Goal: Find specific page/section: Find specific page/section

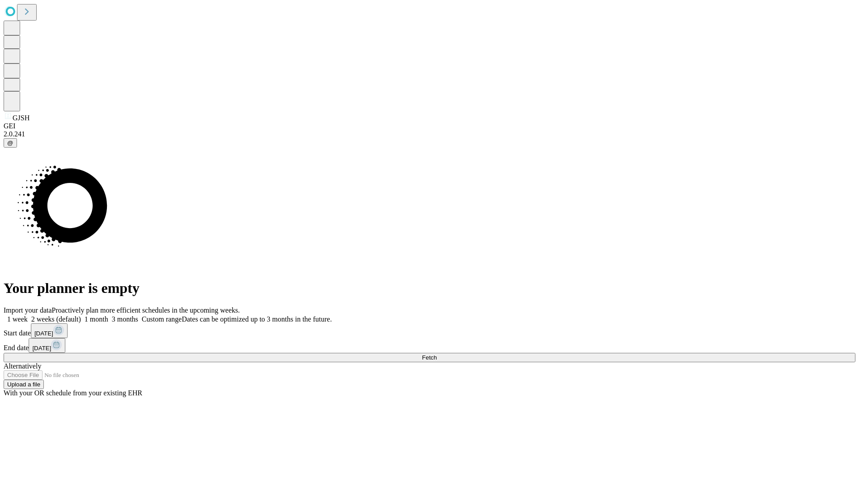
click at [437, 354] on span "Fetch" at bounding box center [429, 357] width 15 height 7
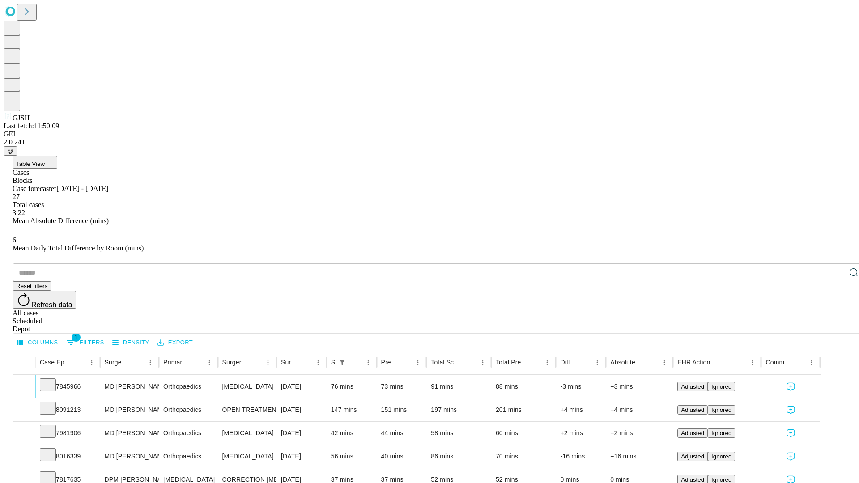
click at [52, 380] on icon at bounding box center [47, 384] width 9 height 9
